Goal: Book appointment/travel/reservation

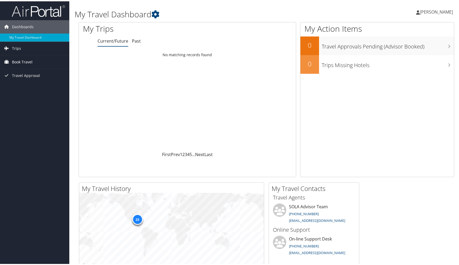
click at [27, 61] on span "Book Travel" at bounding box center [22, 60] width 21 height 13
click at [30, 80] on link "Book/Manage Online Trips" at bounding box center [34, 79] width 69 height 8
